Goal: Information Seeking & Learning: Learn about a topic

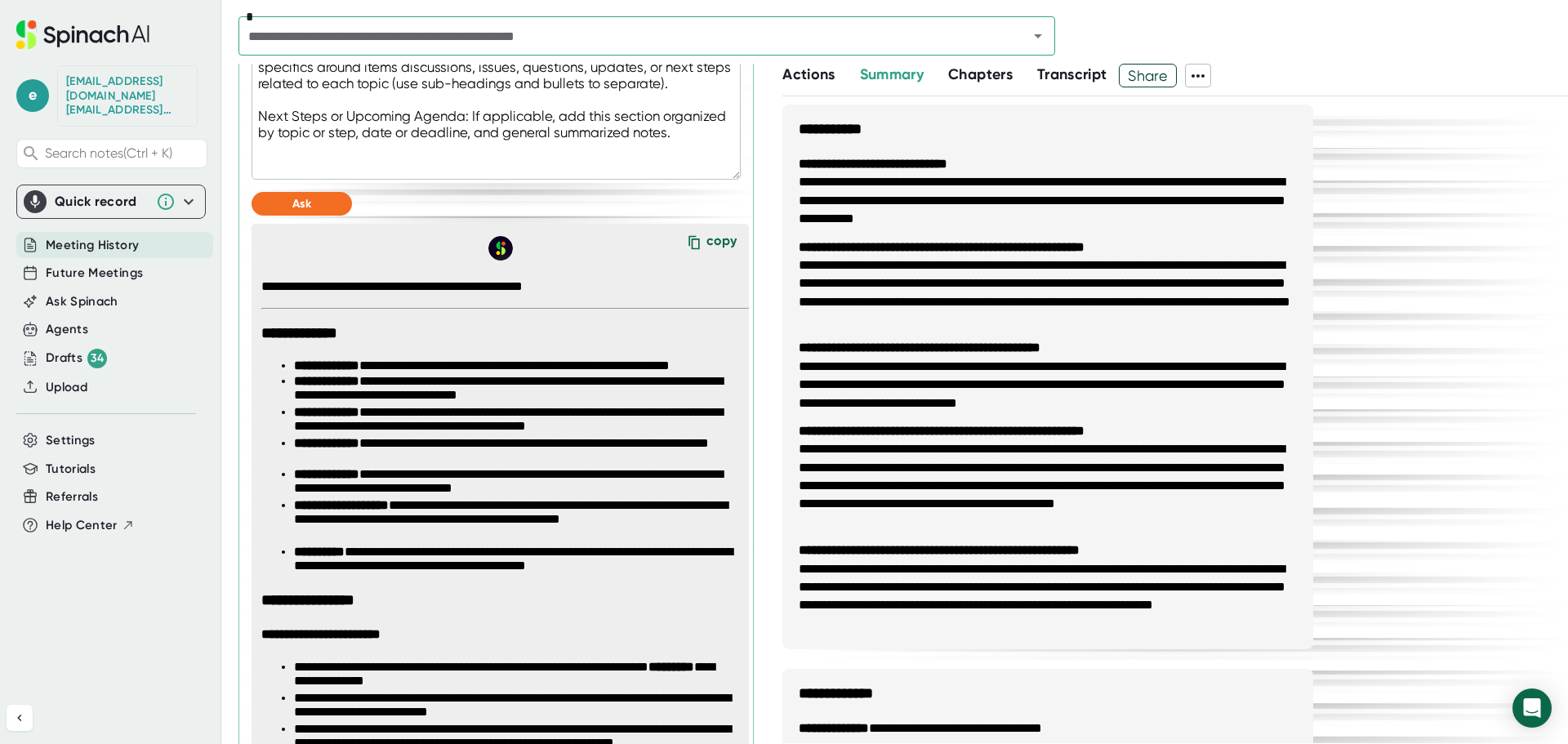
scroll to position [952, 0]
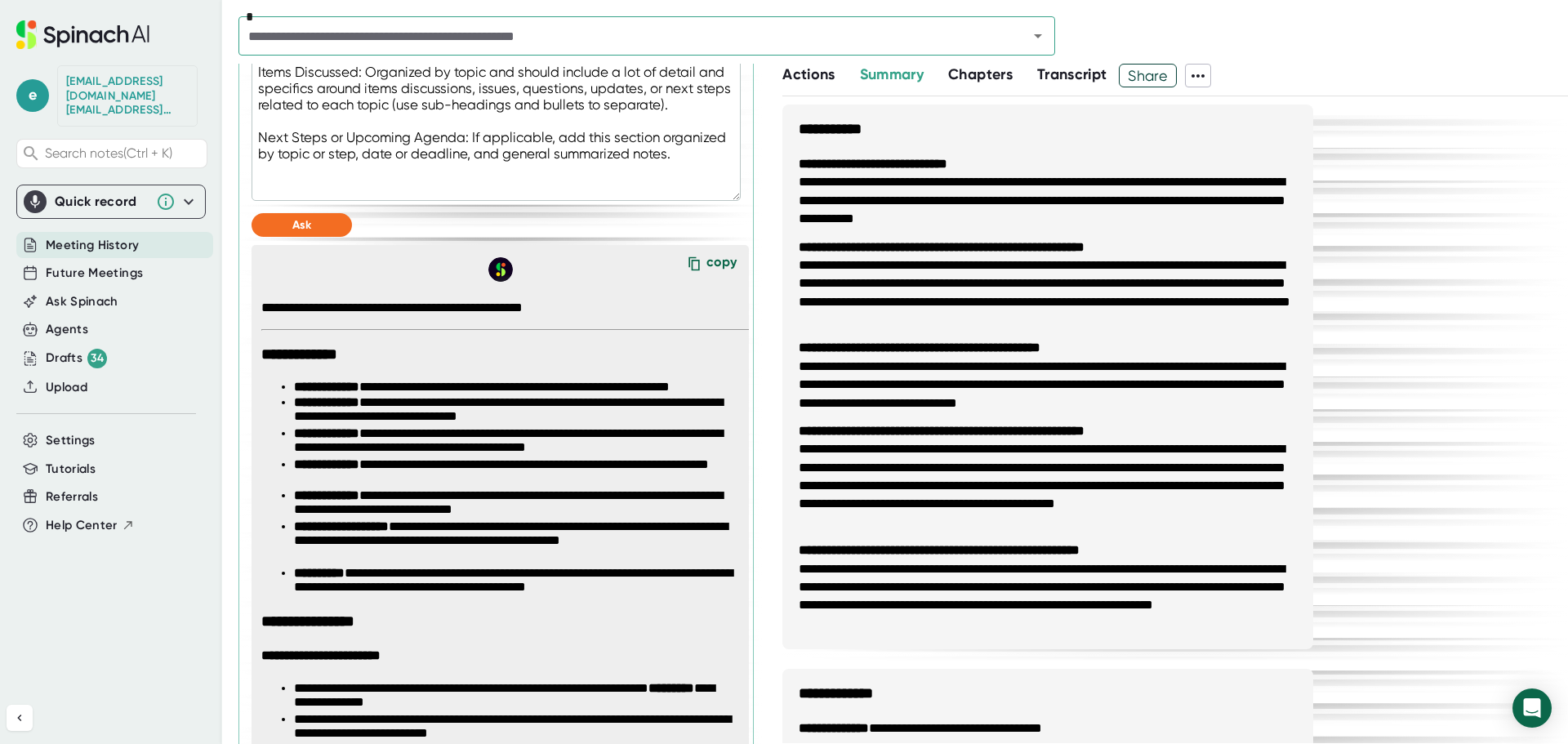
click at [689, 261] on icon at bounding box center [693, 263] width 24 height 24
click at [707, 260] on div "copy" at bounding box center [722, 265] width 30 height 22
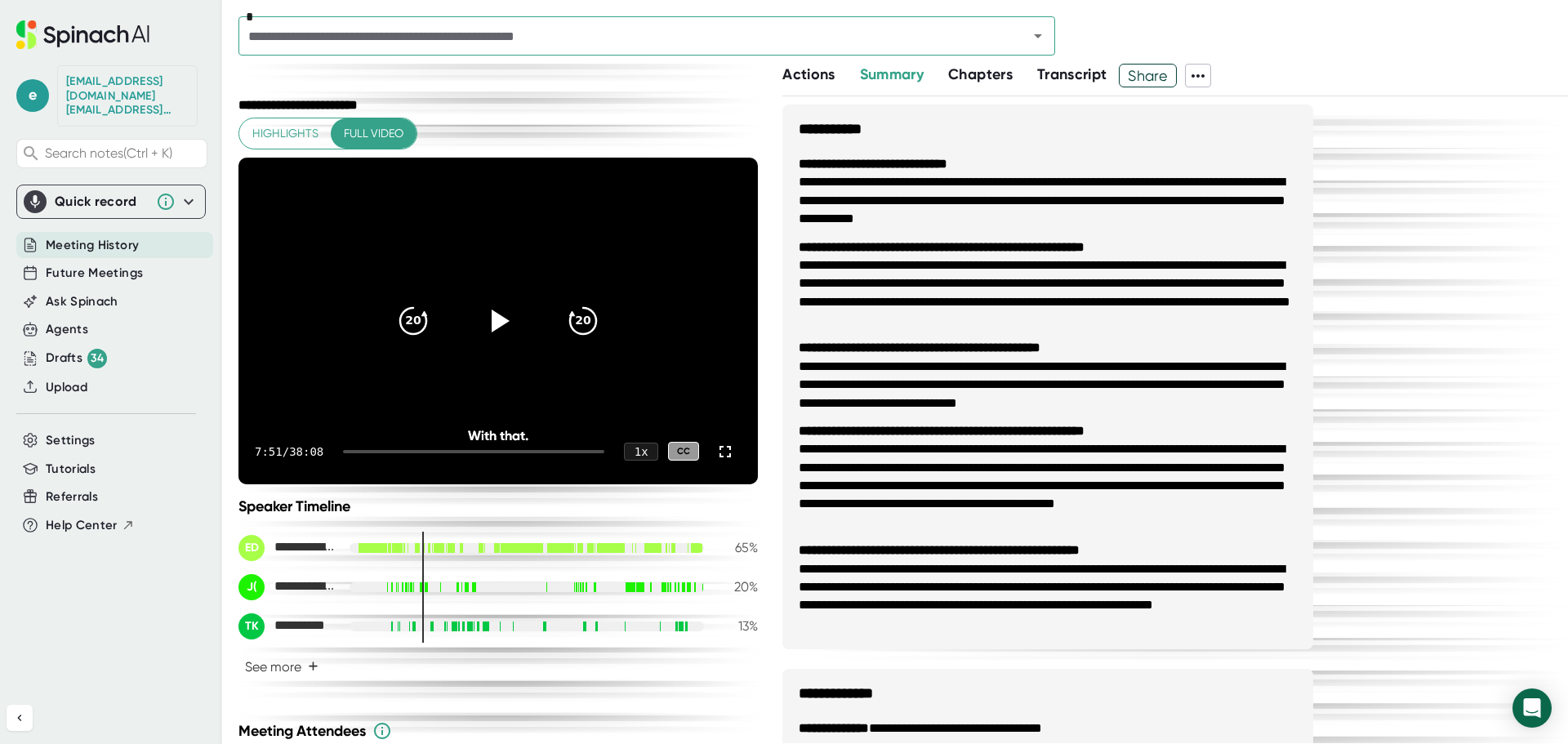
scroll to position [0, 0]
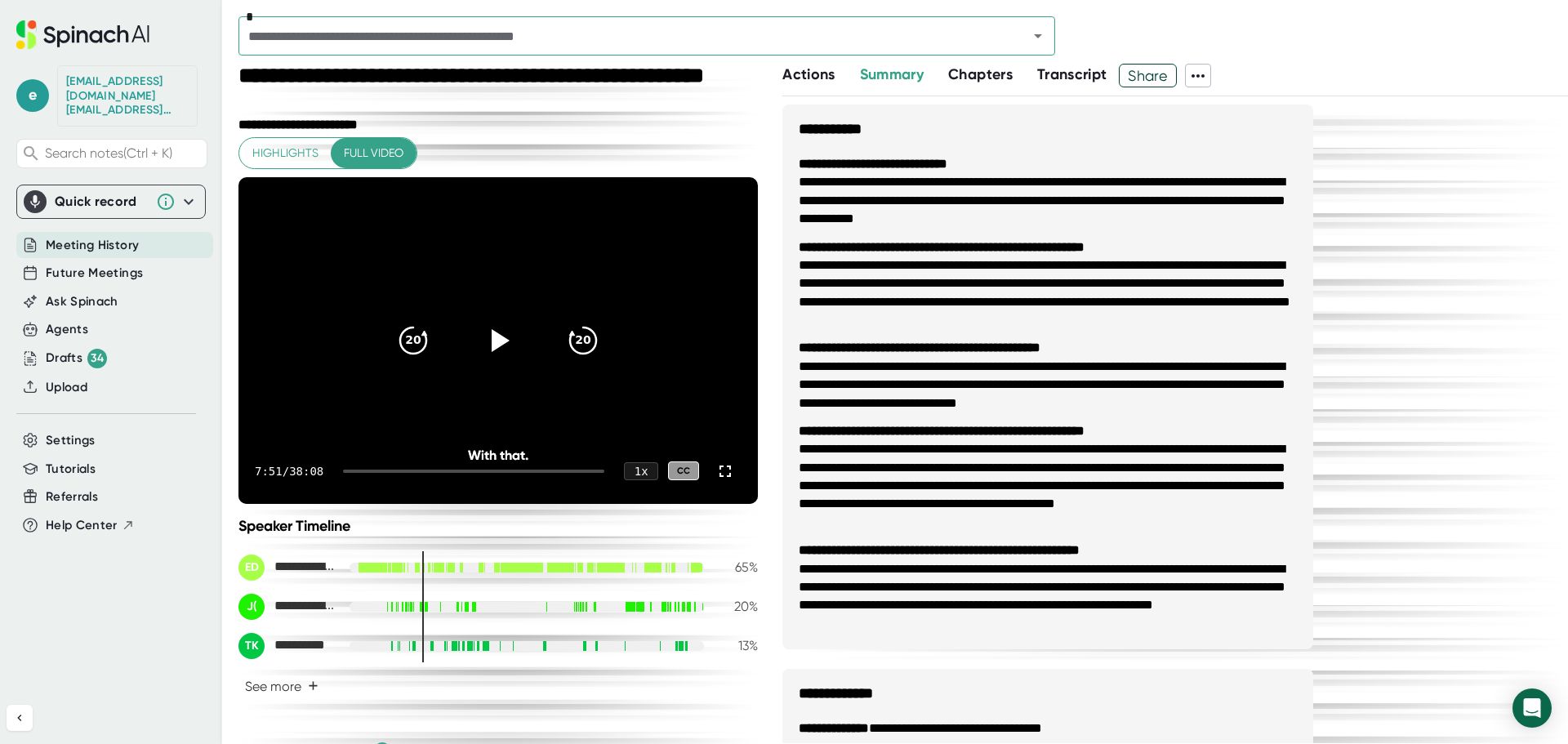
drag, startPoint x: 1040, startPoint y: 41, endPoint x: 577, endPoint y: 44, distance: 463.0
click at [1040, 41] on icon "Open" at bounding box center [1038, 36] width 20 height 20
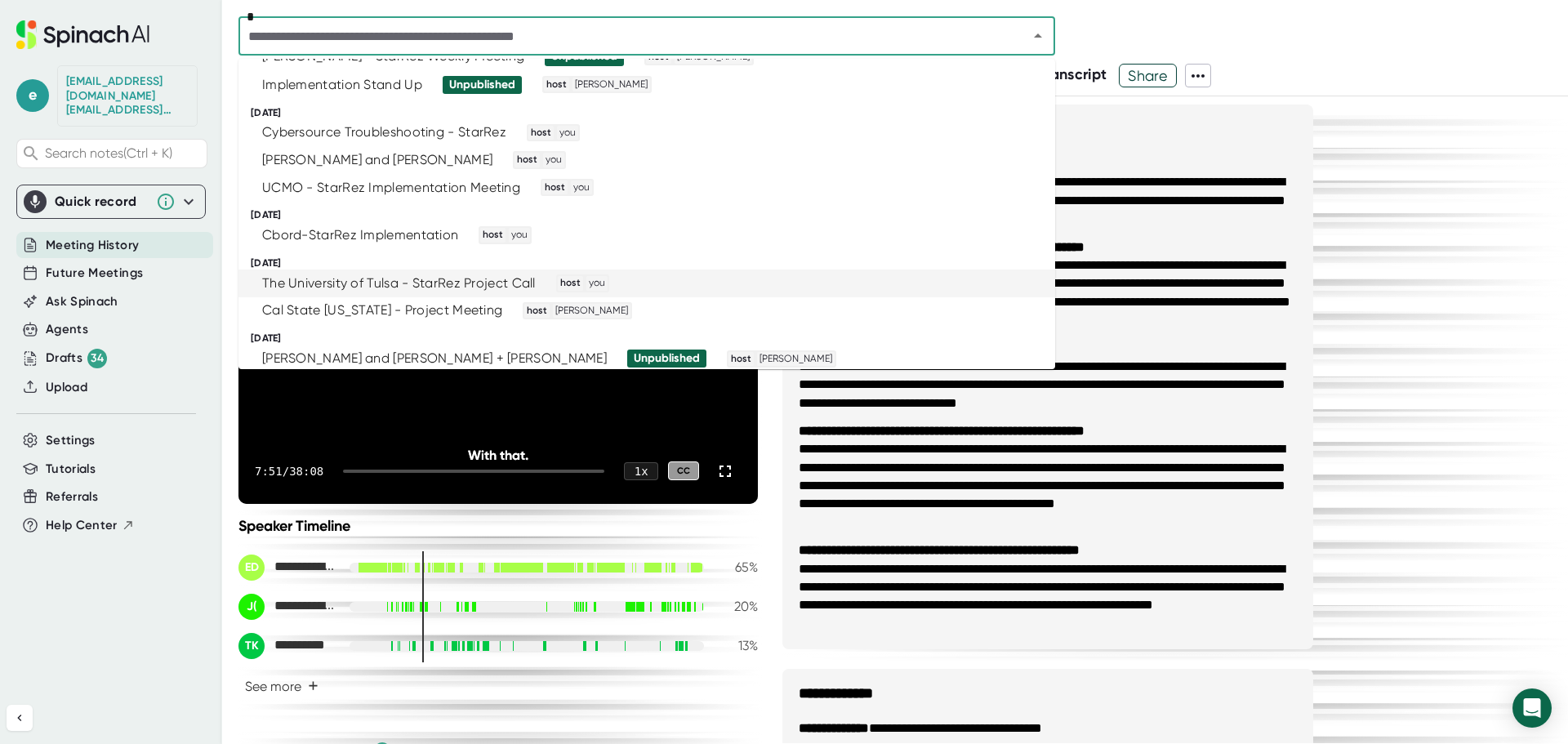
scroll to position [409, 0]
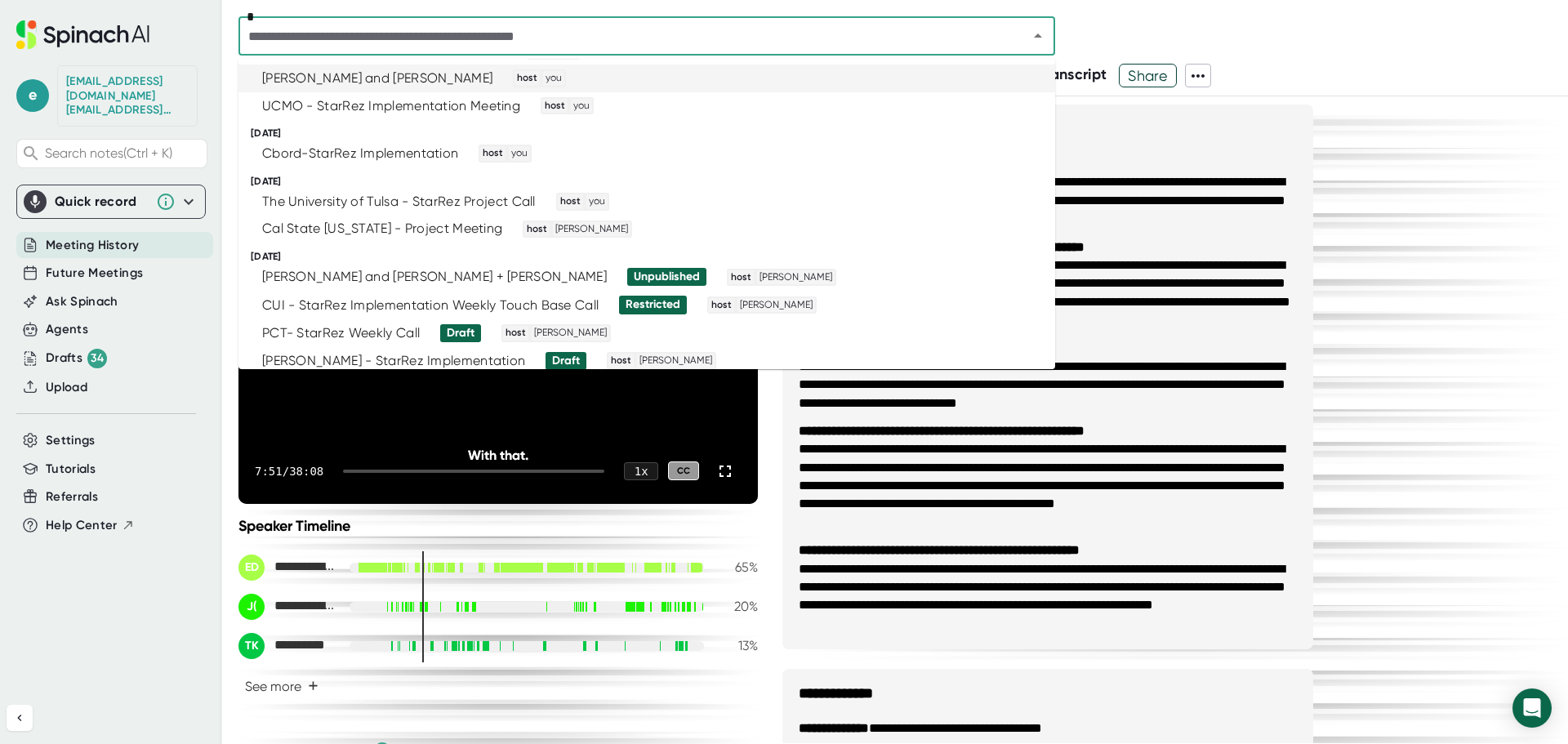
click at [355, 33] on input "text" at bounding box center [623, 35] width 759 height 22
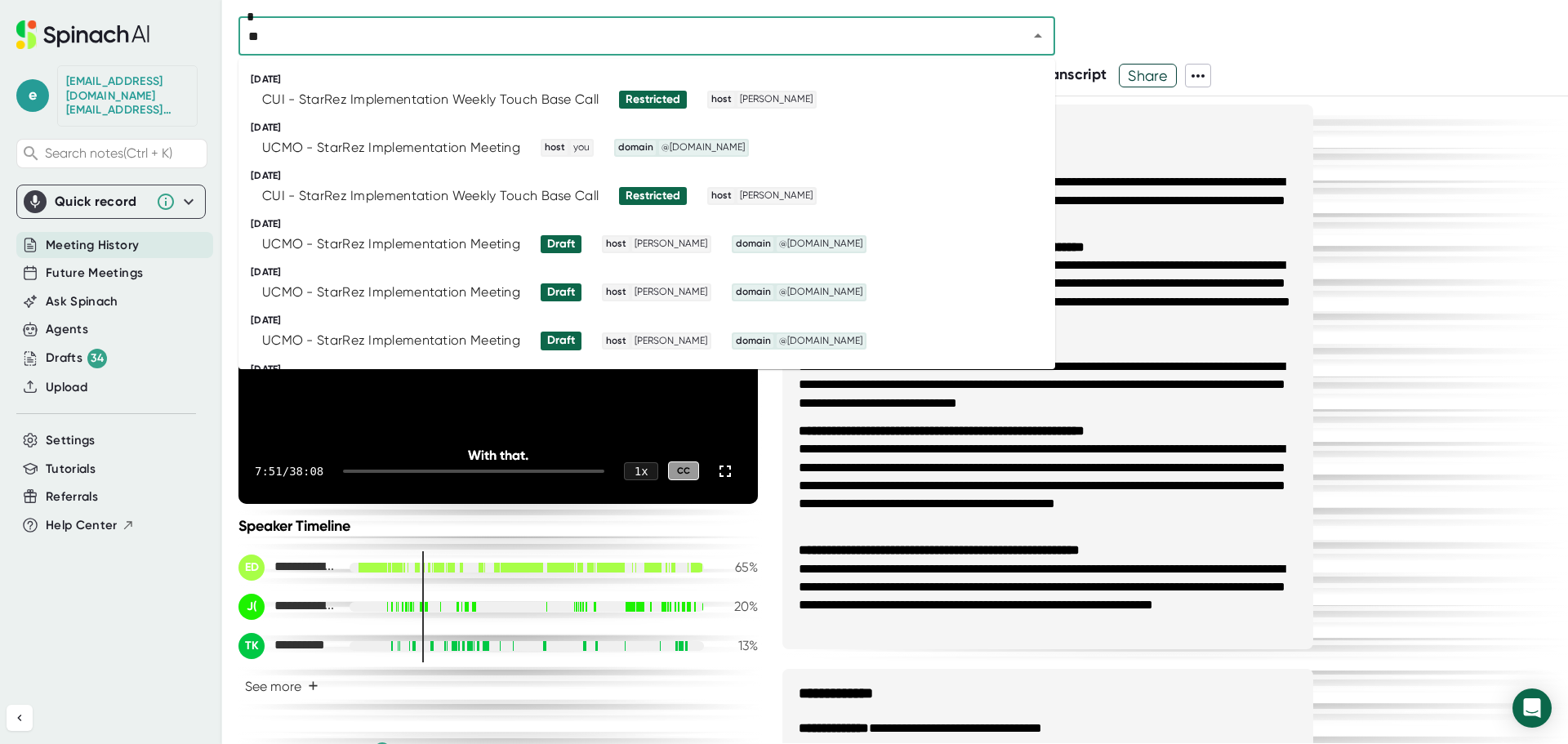
type input "***"
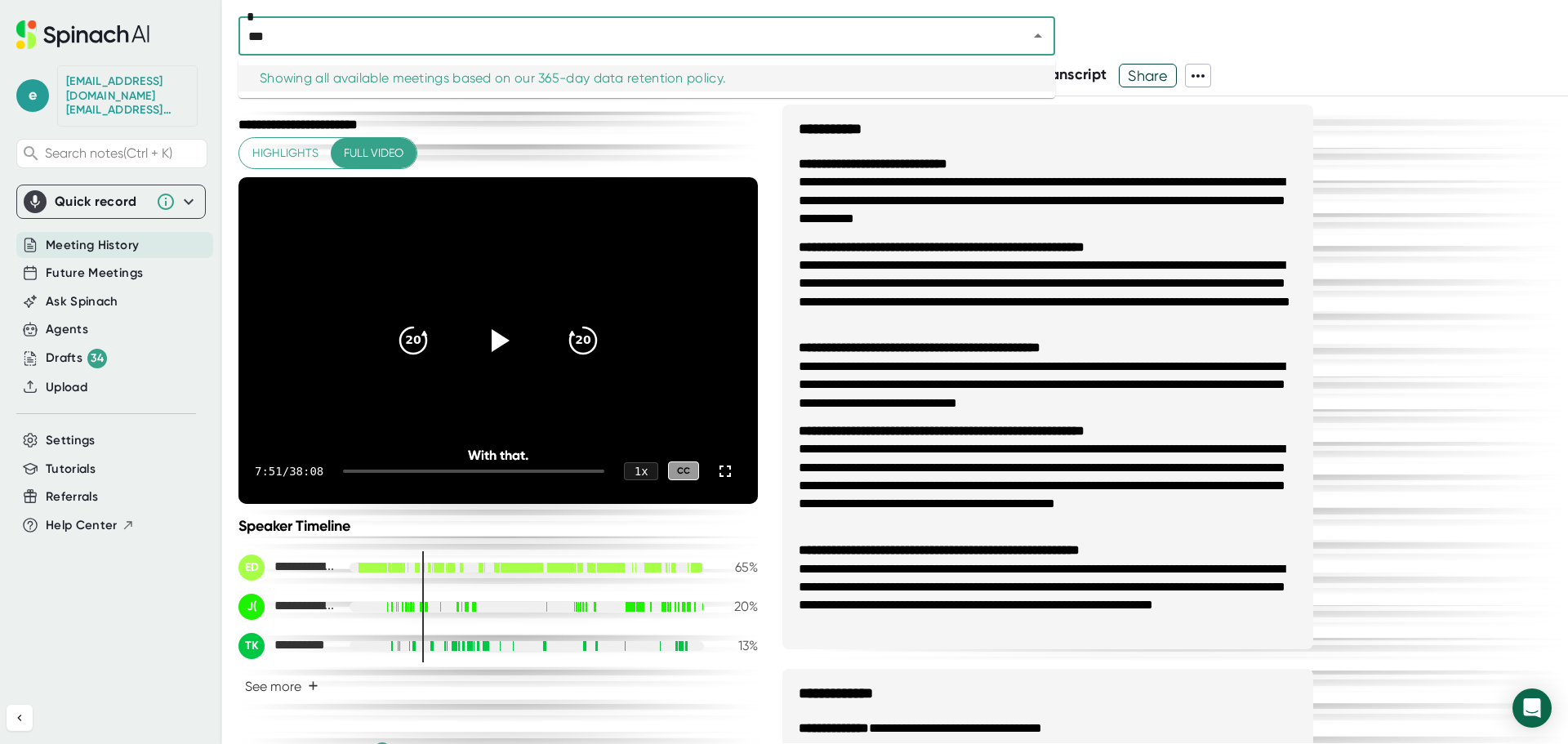
drag, startPoint x: 327, startPoint y: 28, endPoint x: 237, endPoint y: 42, distance: 91.1
click at [237, 42] on div "**********" at bounding box center [784, 372] width 1568 height 744
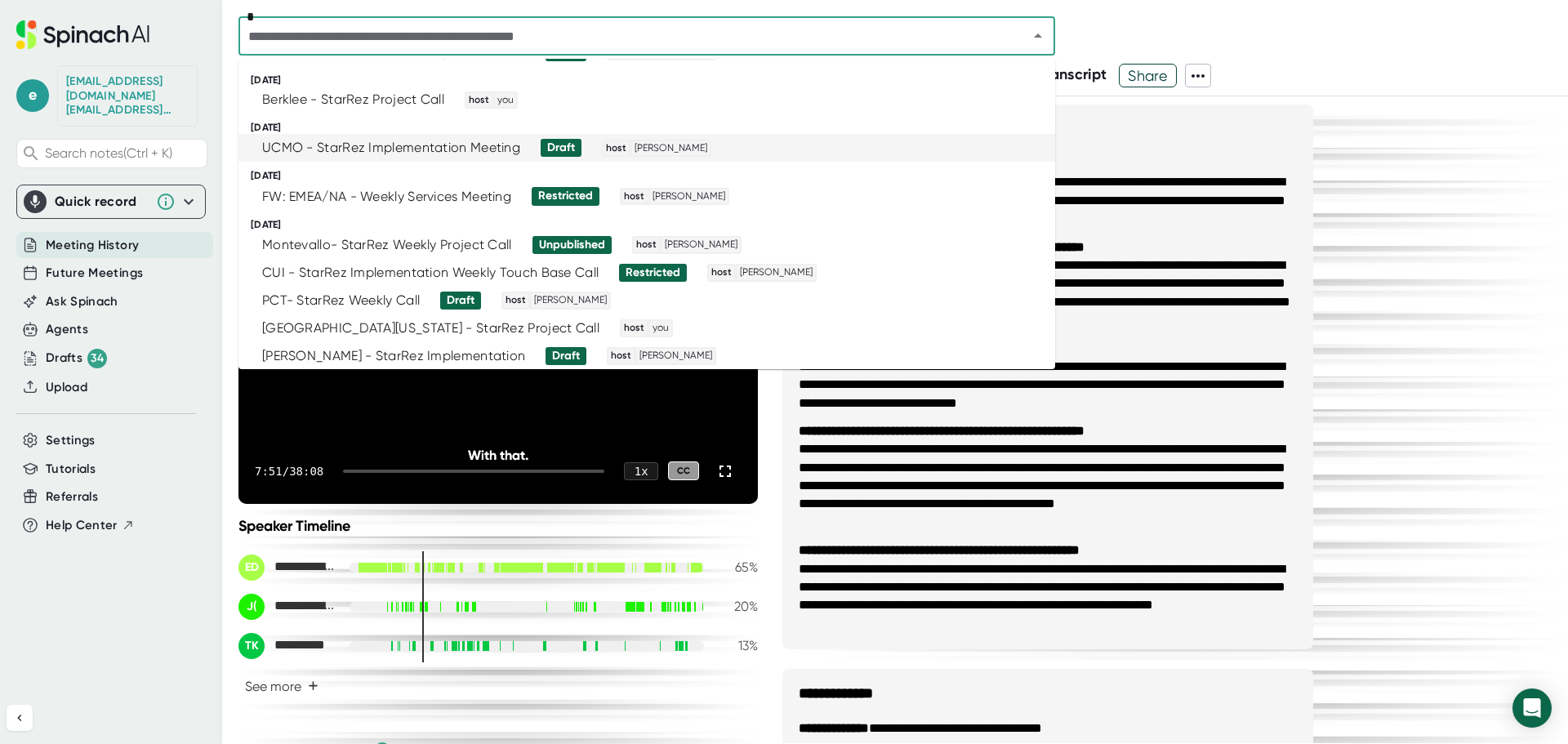
scroll to position [1878, 0]
